Goal: Use online tool/utility: Utilize a website feature to perform a specific function

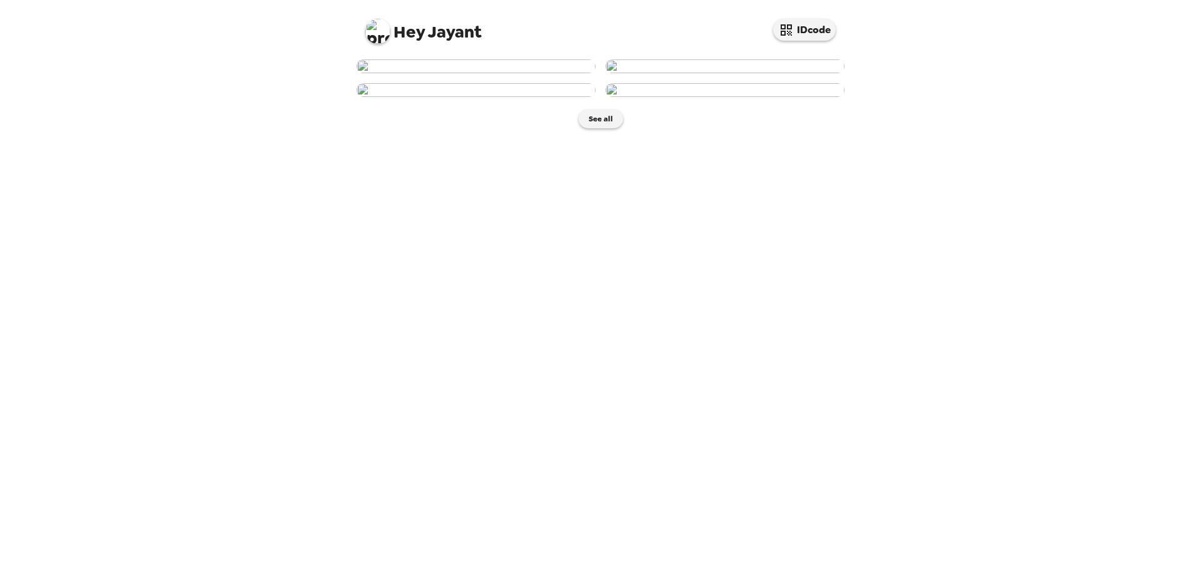
scroll to position [125, 0]
click at [516, 97] on img at bounding box center [475, 90] width 239 height 14
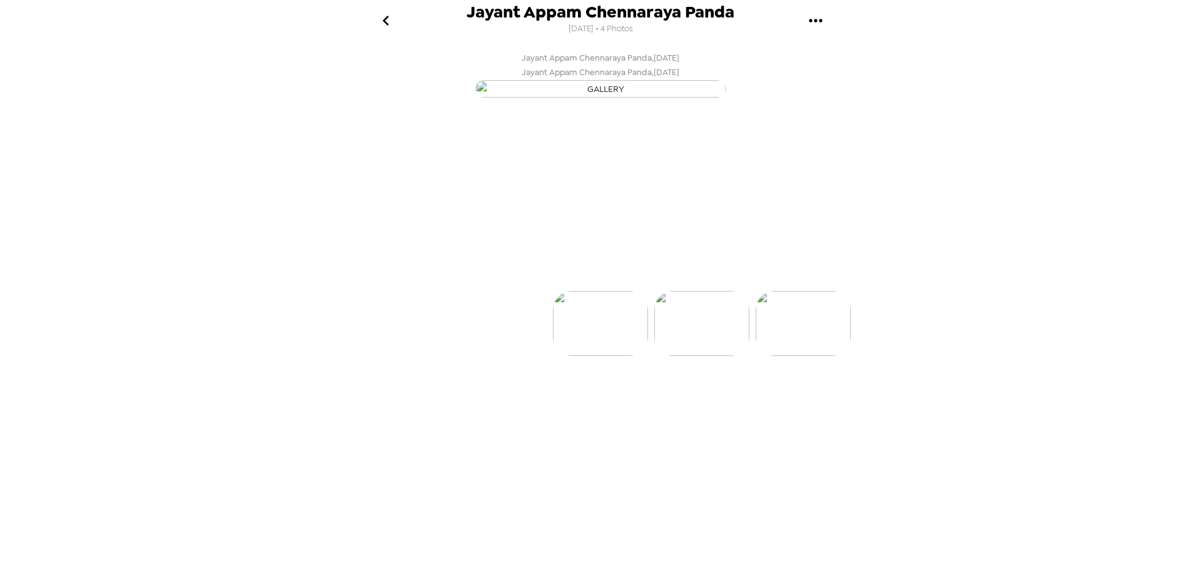
scroll to position [0, 201]
click at [595, 276] on p "Backdrops" at bounding box center [585, 268] width 57 height 15
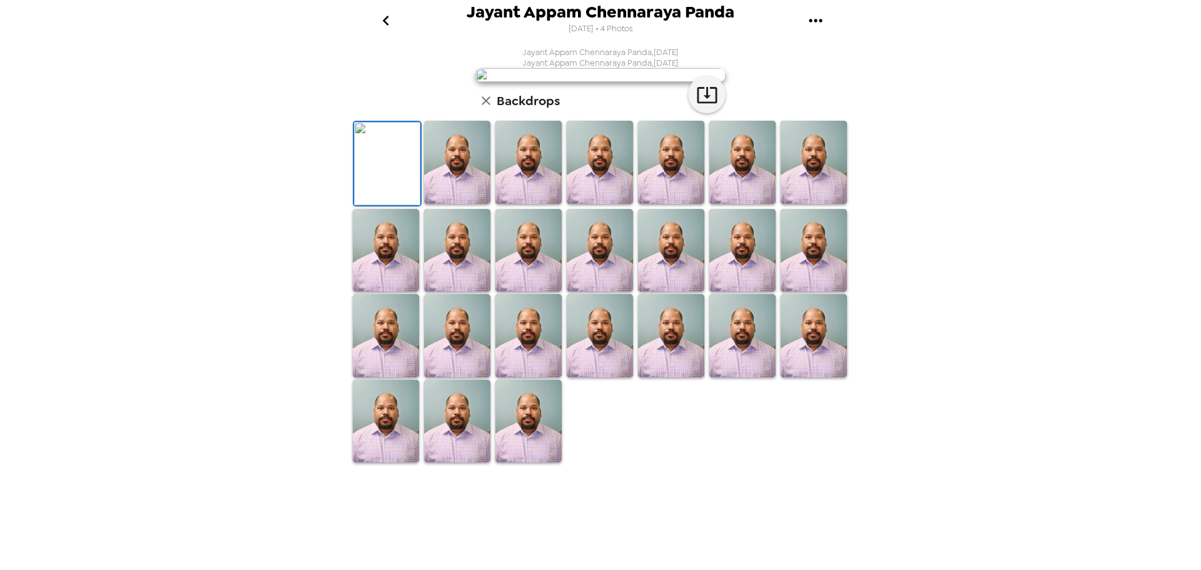
scroll to position [188, 0]
click at [444, 204] on img at bounding box center [457, 162] width 66 height 83
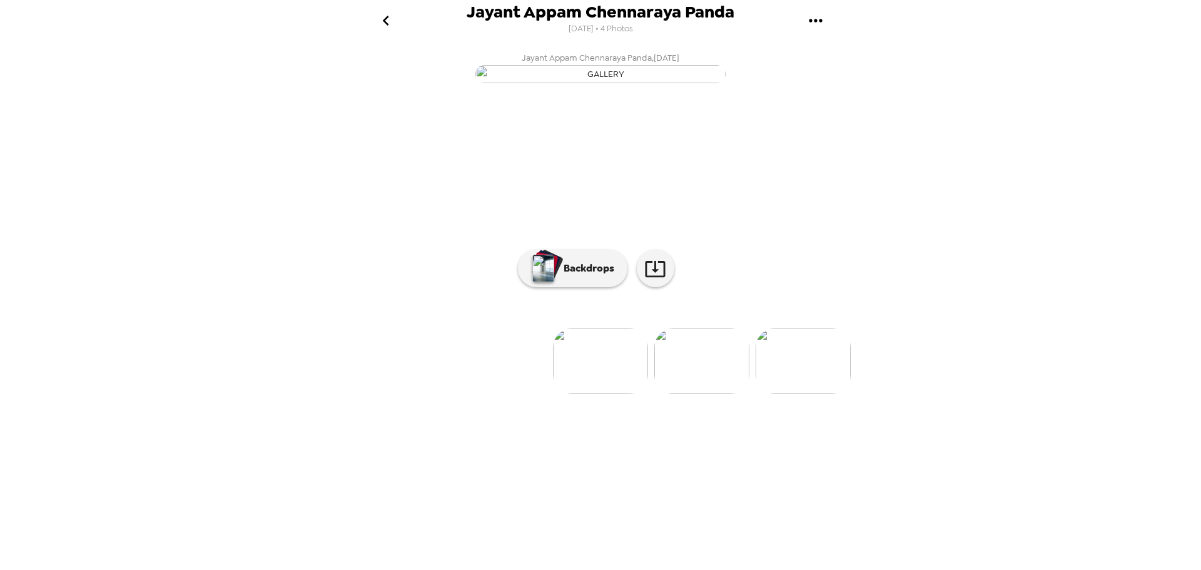
click at [786, 393] on img at bounding box center [803, 360] width 95 height 65
click at [564, 276] on p "Backdrops" at bounding box center [585, 268] width 57 height 15
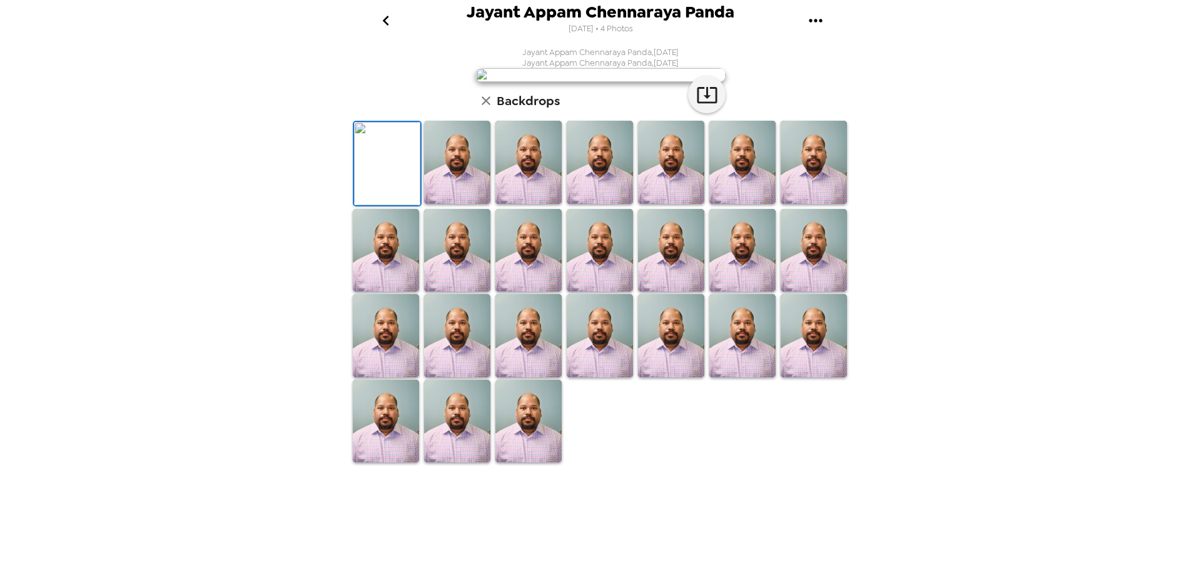
scroll to position [0, 0]
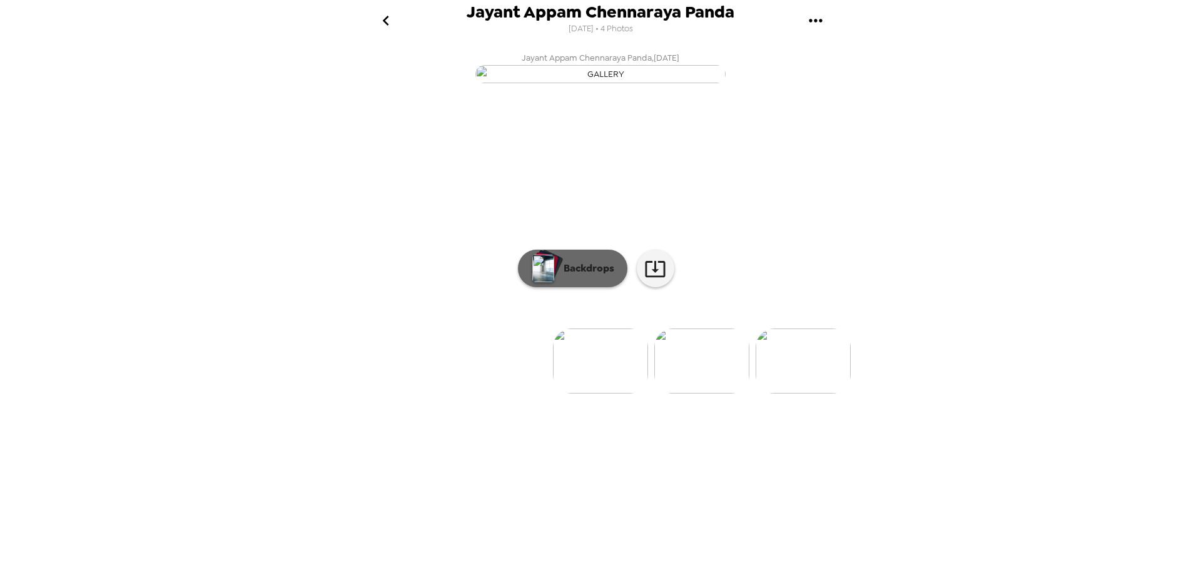
click at [553, 282] on img "button" at bounding box center [543, 269] width 22 height 28
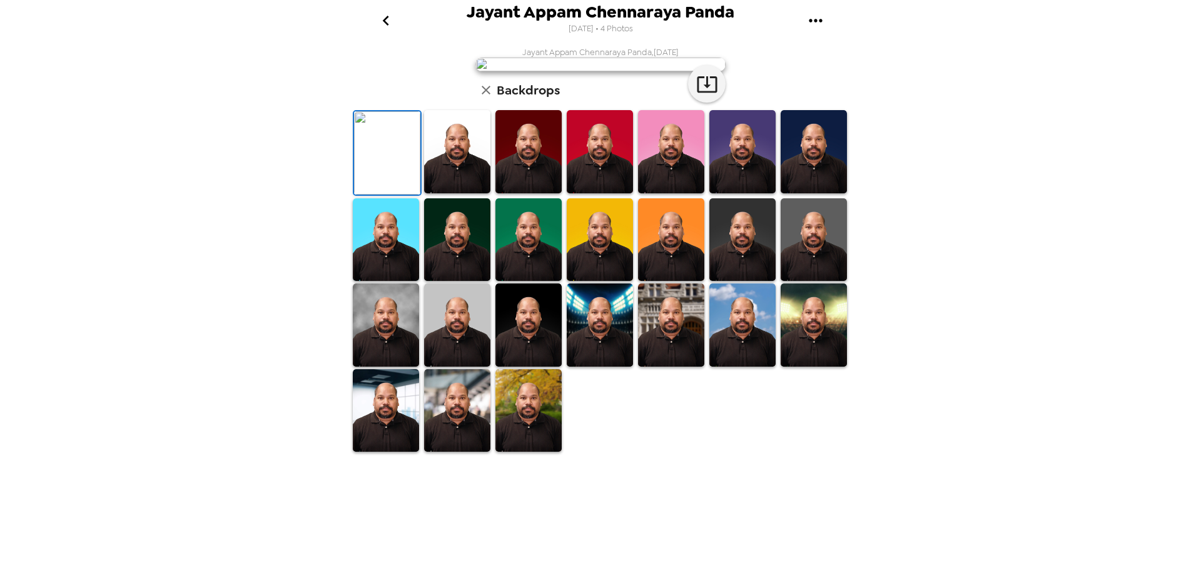
click at [382, 20] on icon "go back" at bounding box center [386, 21] width 20 height 20
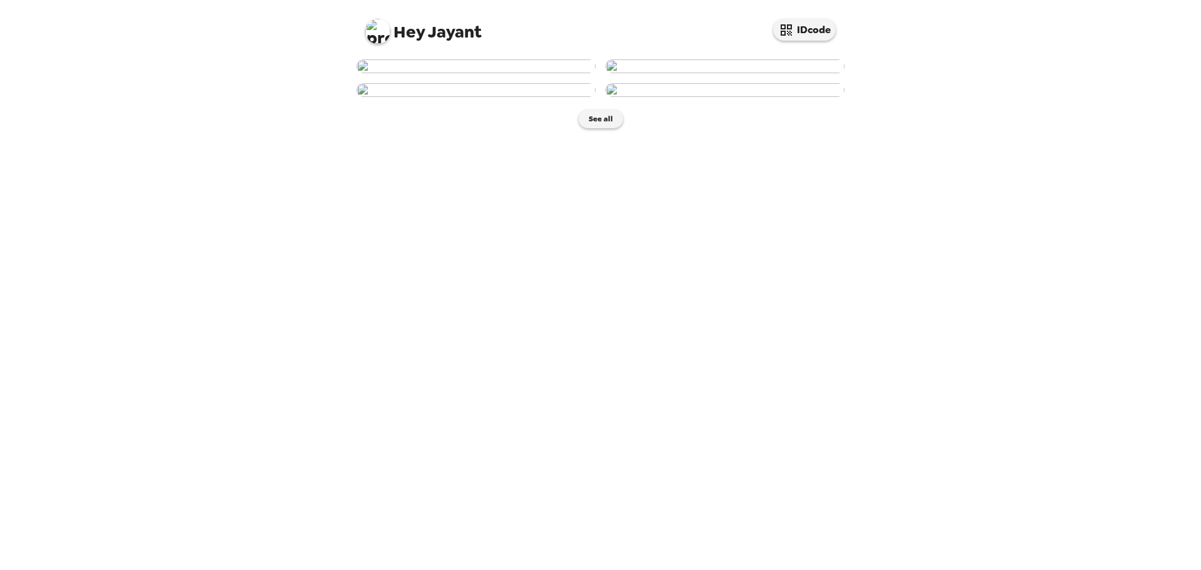
click at [706, 97] on img at bounding box center [724, 90] width 239 height 14
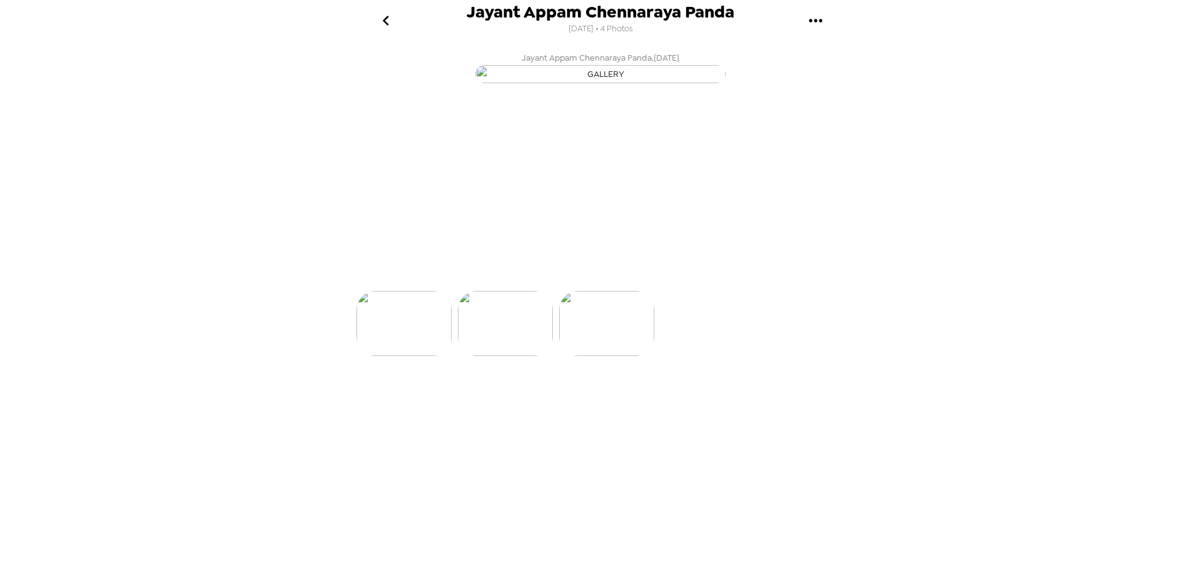
scroll to position [0, 301]
click at [589, 276] on p "Backdrops" at bounding box center [585, 268] width 57 height 15
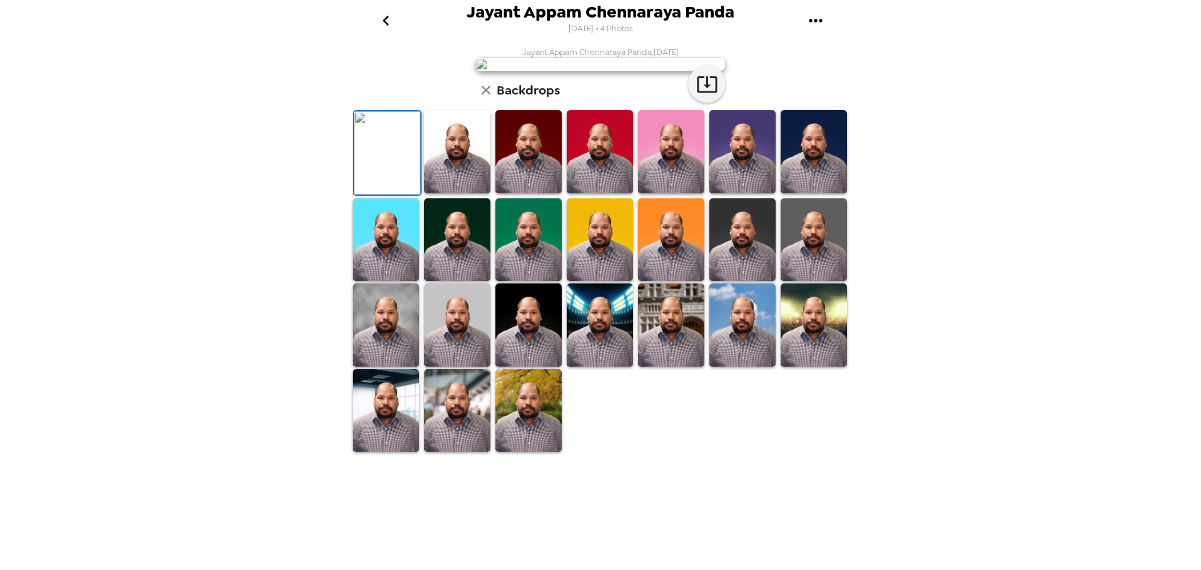
scroll to position [178, 0]
click at [525, 452] on img at bounding box center [528, 410] width 66 height 83
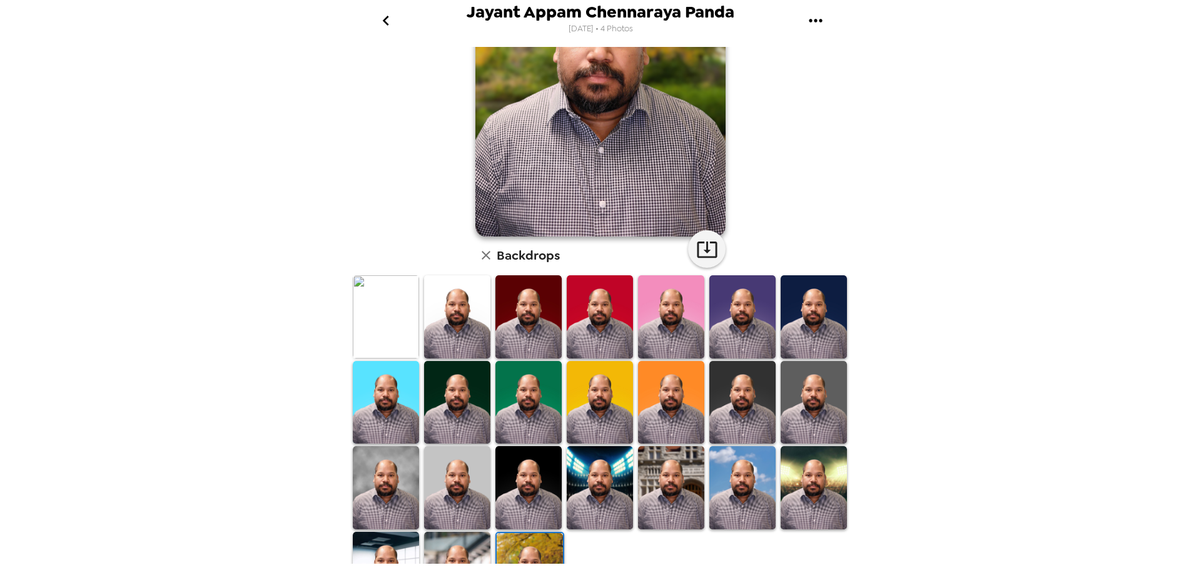
scroll to position [0, 0]
